Goal: Task Accomplishment & Management: Complete application form

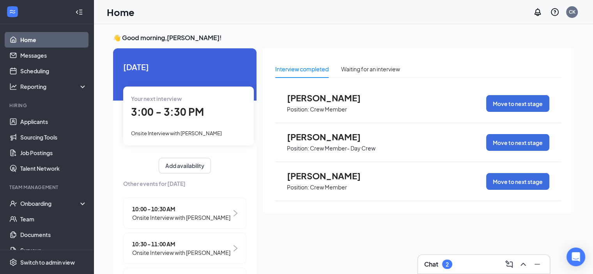
click at [339, 24] on div "👋 Good morning, [PERSON_NAME] ! [DATE] Your next interview 3:00 - 3:30 PM Onsit…" at bounding box center [342, 157] width 499 height 266
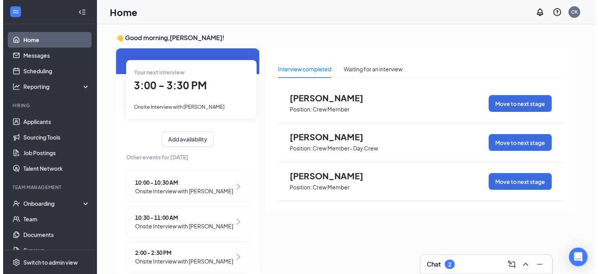
scroll to position [39, 0]
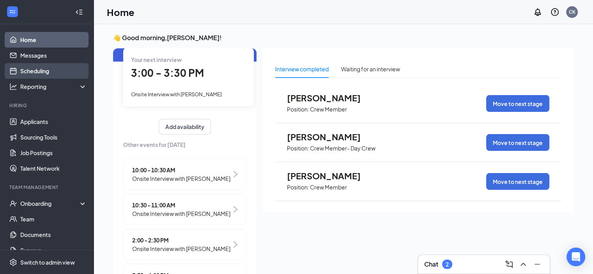
click at [46, 75] on link "Scheduling" at bounding box center [53, 71] width 67 height 16
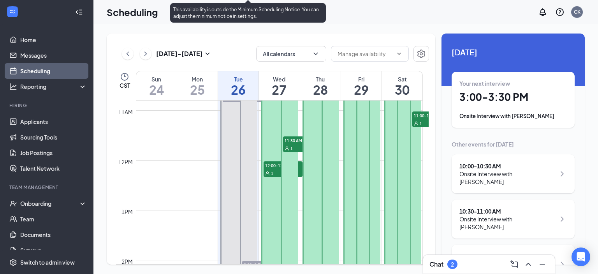
scroll to position [461, 0]
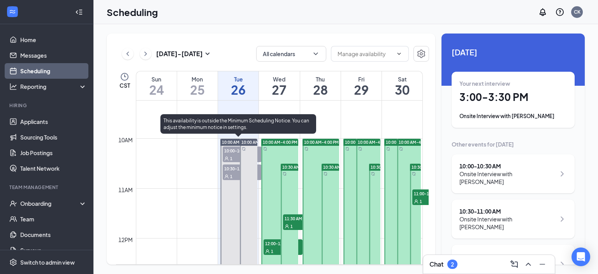
click at [232, 148] on span "10:00-10:30 AM" at bounding box center [242, 150] width 39 height 8
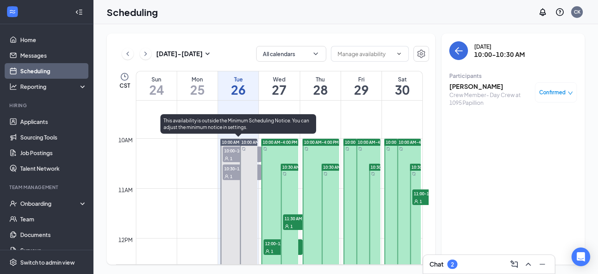
click at [231, 171] on span "10:30-11:00 AM" at bounding box center [242, 168] width 39 height 8
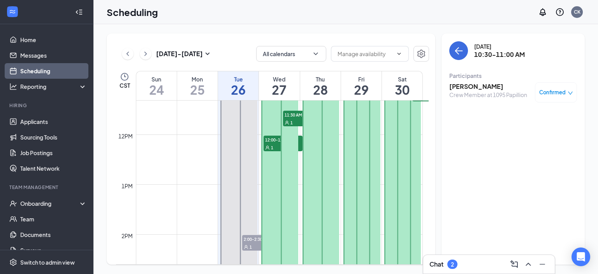
scroll to position [656, 0]
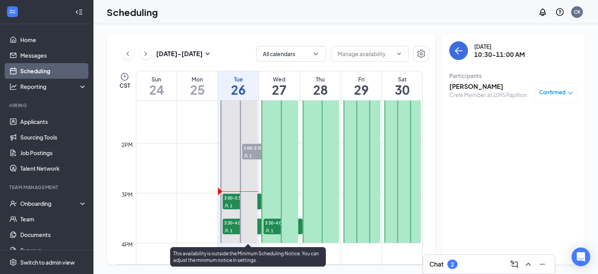
click at [250, 149] on span "2:00-2:30 PM" at bounding box center [261, 148] width 39 height 8
click at [230, 198] on span "3:00-3:30 PM" at bounding box center [242, 198] width 39 height 8
click at [230, 226] on div "1" at bounding box center [242, 230] width 39 height 8
click at [231, 196] on span "3:00-3:30 PM" at bounding box center [242, 198] width 39 height 8
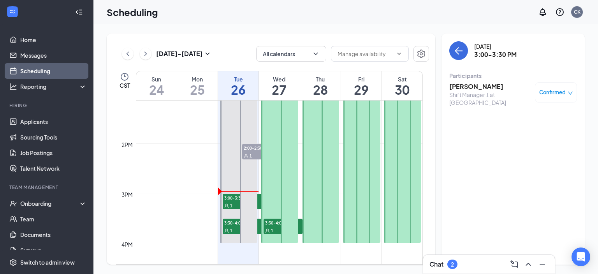
click at [459, 84] on h3 "[PERSON_NAME]" at bounding box center [491, 86] width 82 height 9
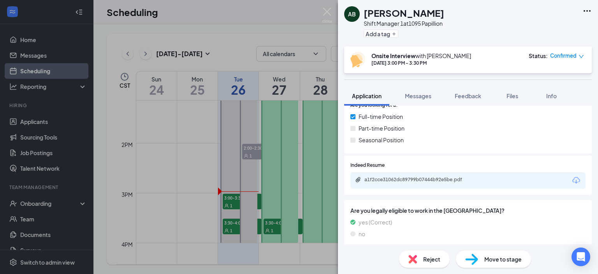
scroll to position [156, 0]
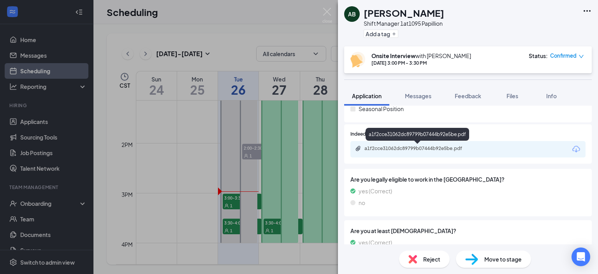
click at [439, 148] on div "a1f2cce31062dc89799b07444b92e5be.pdf" at bounding box center [419, 148] width 109 height 6
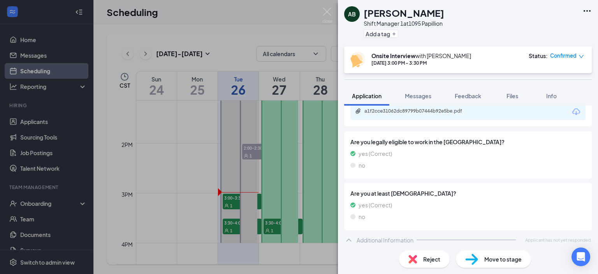
scroll to position [0, 0]
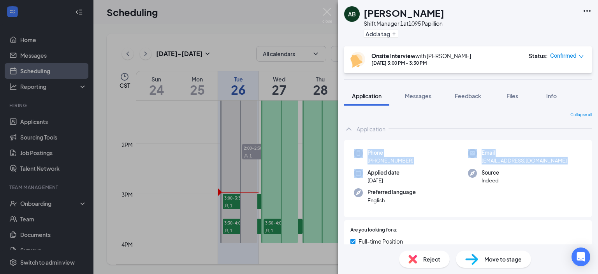
click at [178, 169] on div "AB [PERSON_NAME] Shift Manager 1 at 1095 Papillion Add a tag Onsite Interview w…" at bounding box center [299, 137] width 598 height 274
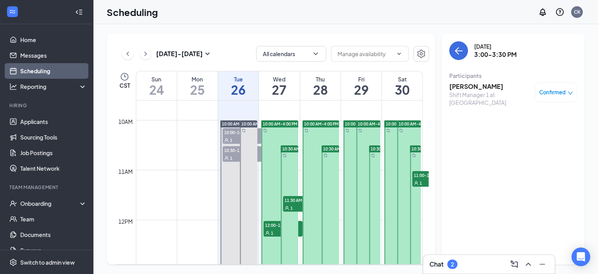
scroll to position [500, 0]
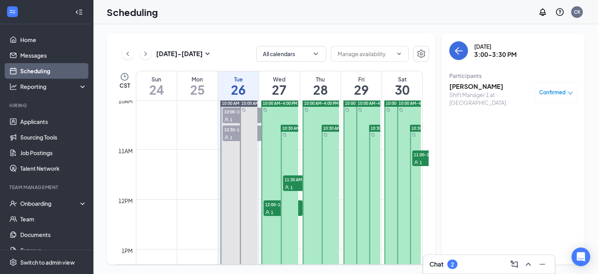
click at [238, 113] on span "10:00-10:30 AM" at bounding box center [242, 112] width 39 height 8
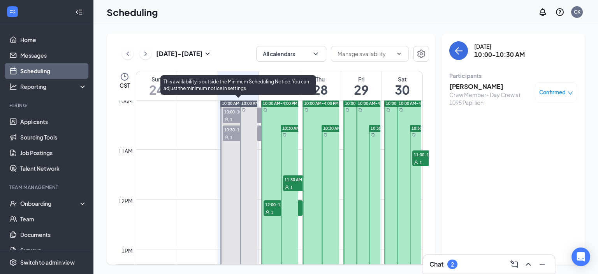
click at [232, 135] on span "1" at bounding box center [231, 137] width 2 height 5
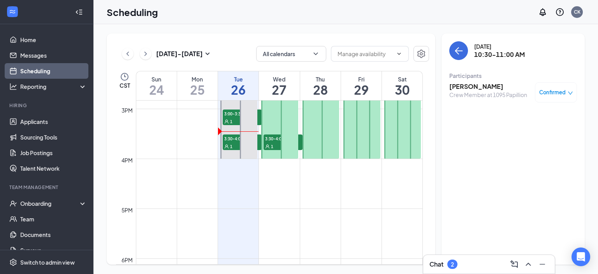
scroll to position [695, 0]
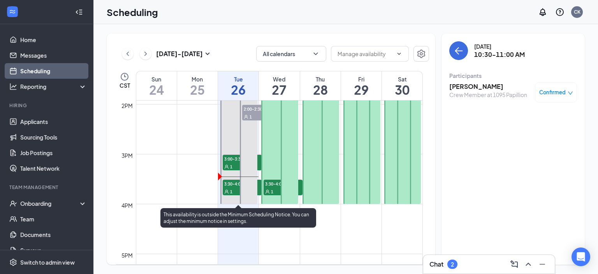
click at [230, 158] on span "3:00-3:30 PM" at bounding box center [242, 159] width 39 height 8
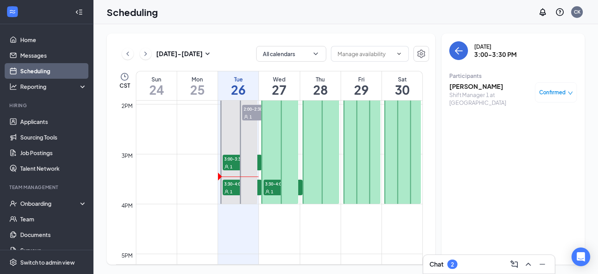
click at [466, 90] on h3 "[PERSON_NAME]" at bounding box center [491, 86] width 82 height 9
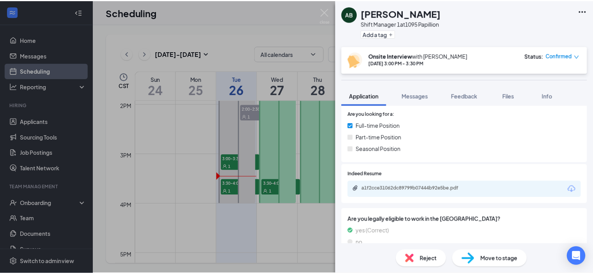
scroll to position [117, 0]
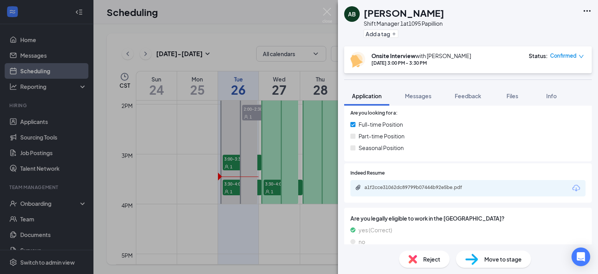
click at [499, 261] on span "Move to stage" at bounding box center [503, 259] width 37 height 9
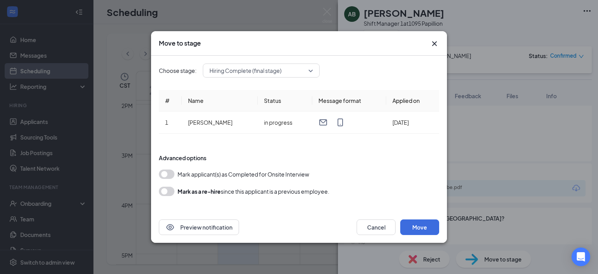
click at [231, 71] on span "Hiring Complete (final stage)" at bounding box center [246, 71] width 72 height 12
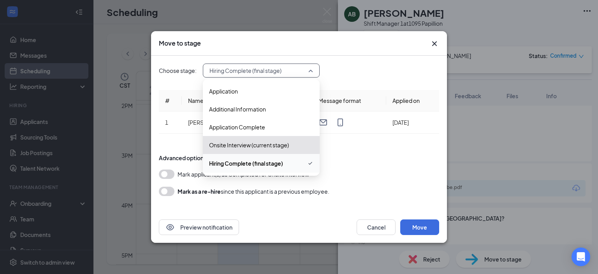
click at [282, 165] on span "Hiring Complete (final stage)" at bounding box center [246, 163] width 74 height 9
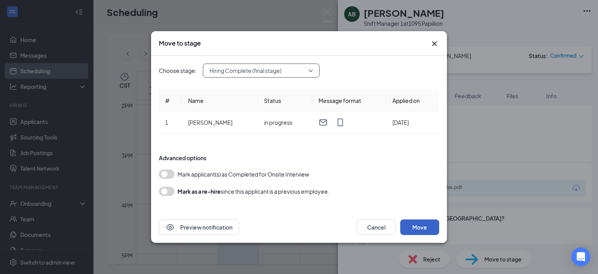
click at [419, 226] on button "Move" at bounding box center [419, 227] width 39 height 16
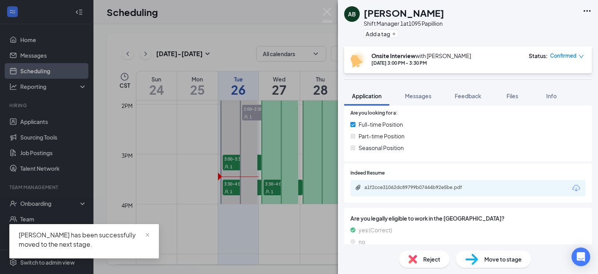
click at [52, 187] on div "AB [PERSON_NAME] Shift Manager 1 at 1095 Papillion Add a tag Onsite Interview w…" at bounding box center [299, 137] width 598 height 274
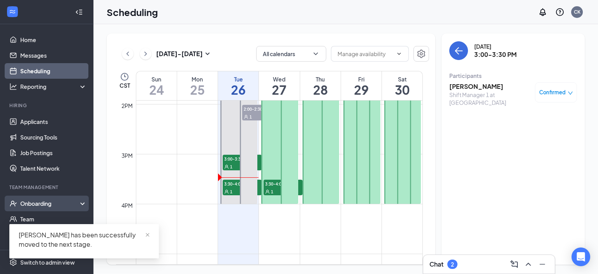
click at [55, 201] on div "Onboarding" at bounding box center [50, 203] width 60 height 8
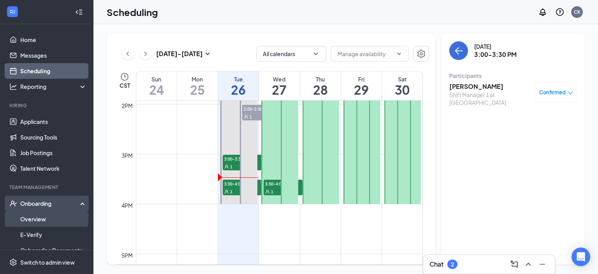
click at [49, 215] on link "Overview" at bounding box center [53, 219] width 67 height 16
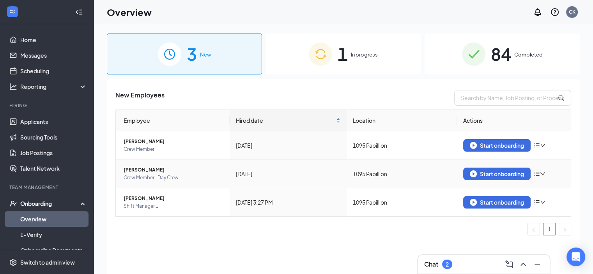
scroll to position [35, 0]
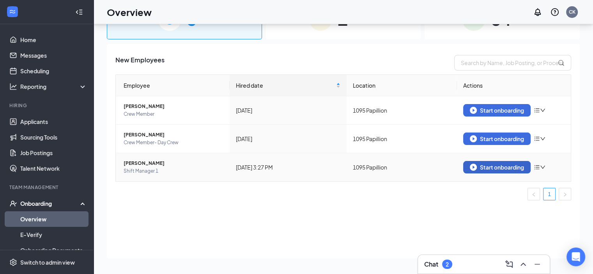
click at [505, 170] on button "Start onboarding" at bounding box center [496, 167] width 67 height 12
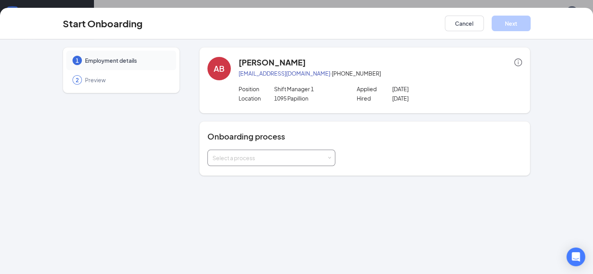
click at [212, 160] on div "Select a process" at bounding box center [269, 158] width 114 height 8
click at [208, 176] on span "Onboarding" at bounding box center [205, 174] width 31 height 7
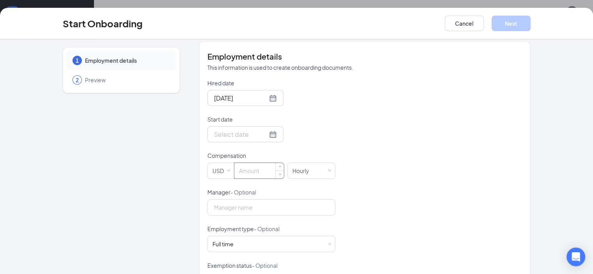
scroll to position [156, 0]
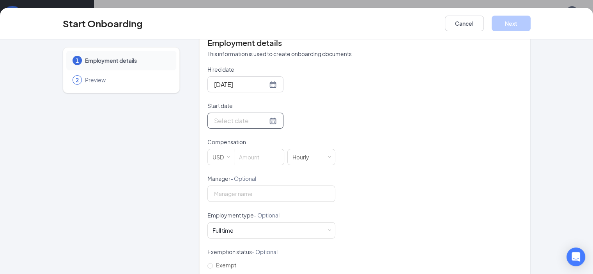
click at [243, 118] on div at bounding box center [245, 121] width 63 height 10
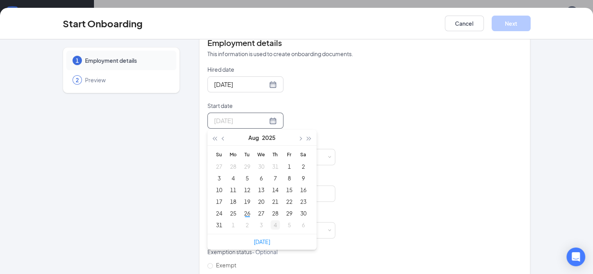
type input "[DATE]"
click at [298, 137] on span "button" at bounding box center [300, 138] width 4 height 4
type input "[DATE]"
click at [242, 176] on div "9" at bounding box center [246, 177] width 9 height 9
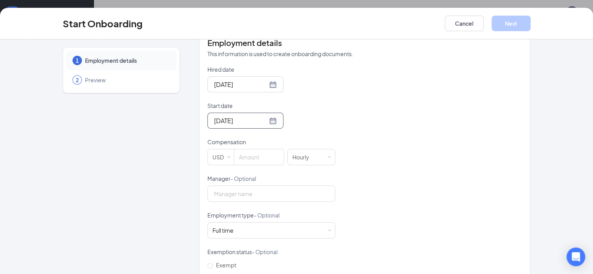
click at [279, 97] on form "Hired date [DATE] Start date [DATE] [DATE] Su Mo Tu We Th Fr Sa 31 1 2 3 4 5 6 …" at bounding box center [271, 192] width 128 height 255
click at [234, 158] on input at bounding box center [258, 157] width 49 height 16
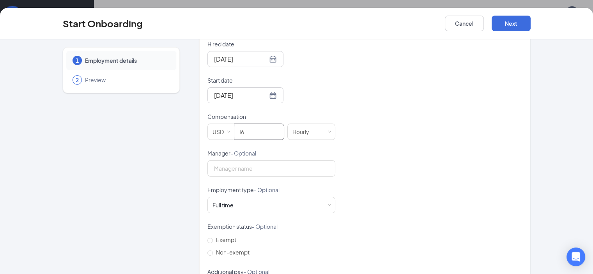
scroll to position [195, 0]
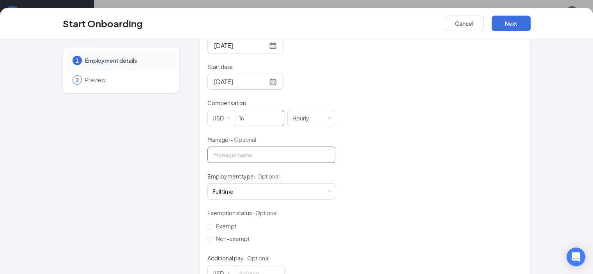
type input "16"
click at [234, 152] on input "Manager - Optional" at bounding box center [271, 154] width 128 height 16
click at [238, 154] on input "Manager - Optional" at bounding box center [271, 154] width 128 height 16
type input "c"
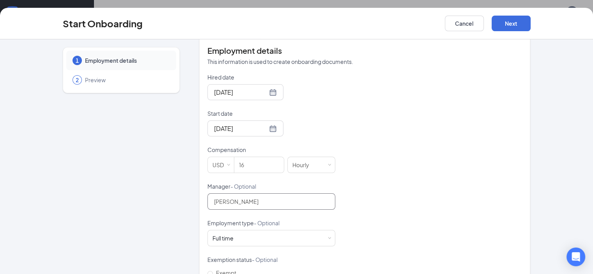
scroll to position [63, 0]
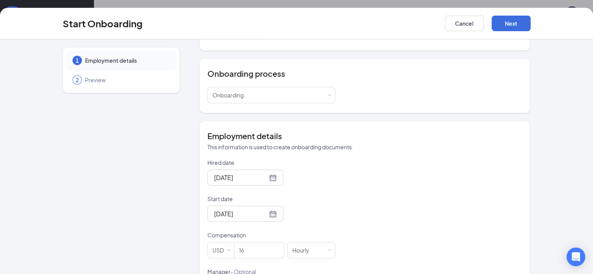
type input "[PERSON_NAME]"
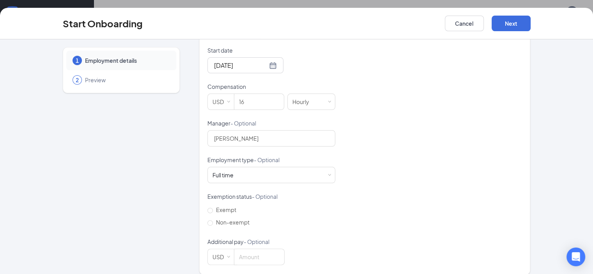
scroll to position [219, 0]
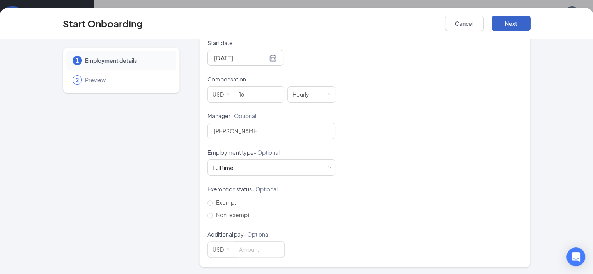
click at [530, 25] on button "Next" at bounding box center [510, 24] width 39 height 16
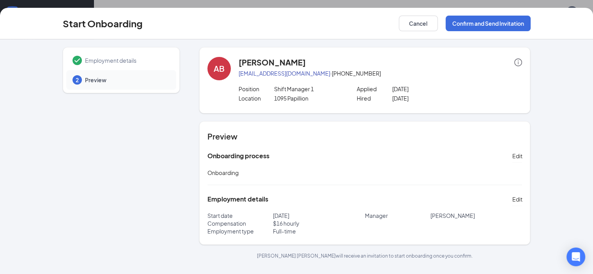
scroll to position [0, 0]
click at [525, 28] on button "Confirm and Send Invitation" at bounding box center [487, 24] width 85 height 16
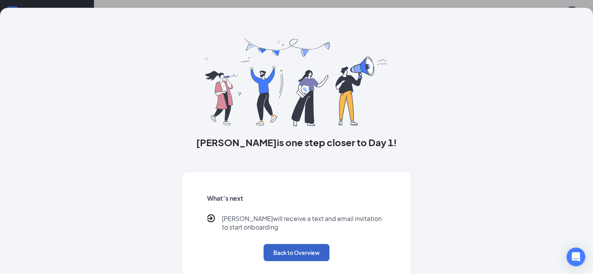
click at [307, 258] on button "Back to Overview" at bounding box center [296, 252] width 66 height 17
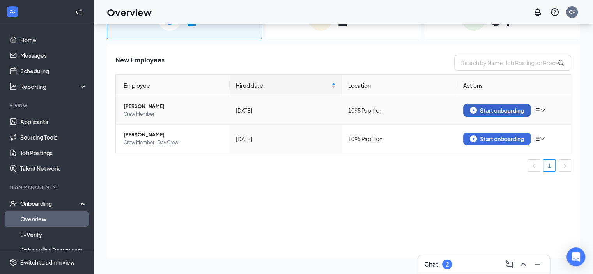
click at [496, 111] on div "Start onboarding" at bounding box center [496, 110] width 54 height 7
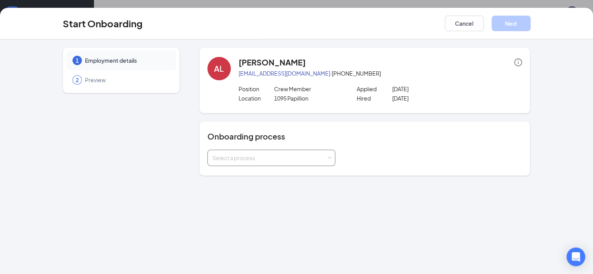
click at [281, 156] on div "Select a process" at bounding box center [269, 158] width 114 height 8
click at [249, 177] on li "Onboarding" at bounding box center [251, 175] width 128 height 14
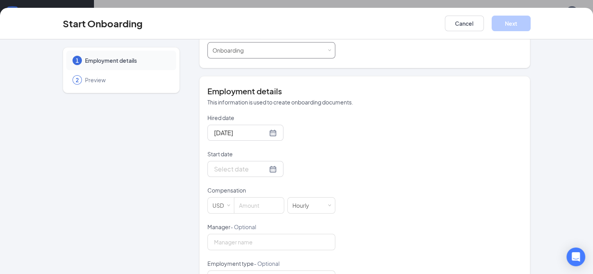
scroll to position [195, 0]
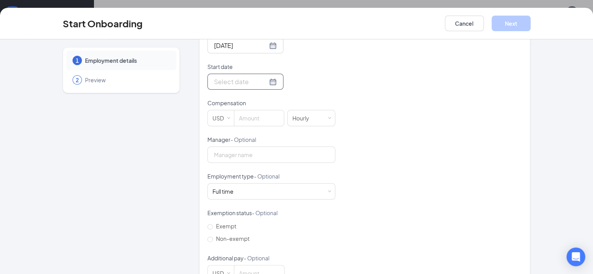
click at [244, 81] on div at bounding box center [245, 82] width 63 height 10
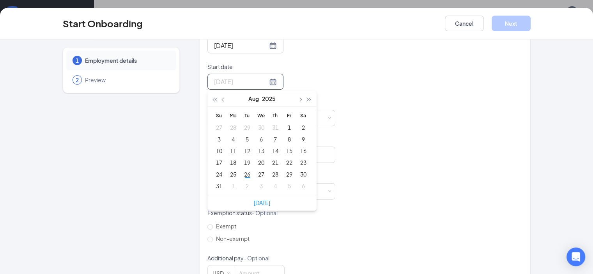
type input "[DATE]"
click at [298, 189] on div "6" at bounding box center [302, 185] width 9 height 9
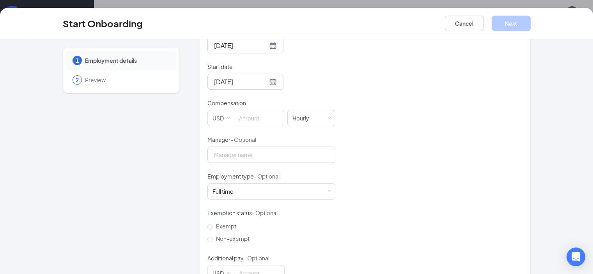
click at [340, 46] on div "Hired date [DATE] Start date [DATE] [DATE] Su Mo Tu We Th Fr Sa 31 1 2 3 4 5 6 …" at bounding box center [364, 153] width 315 height 255
click at [242, 114] on input at bounding box center [258, 118] width 49 height 16
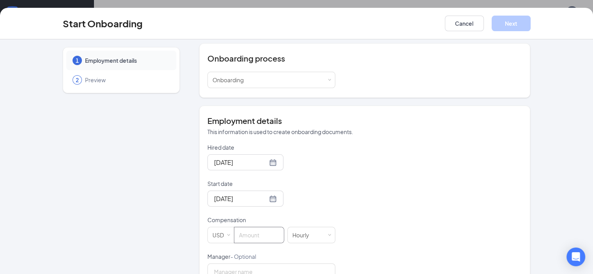
scroll to position [0, 0]
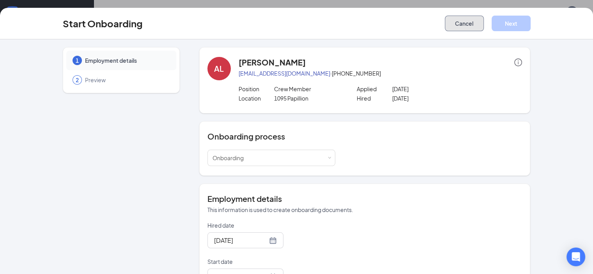
click at [483, 21] on button "Cancel" at bounding box center [463, 24] width 39 height 16
